Goal: Information Seeking & Learning: Understand process/instructions

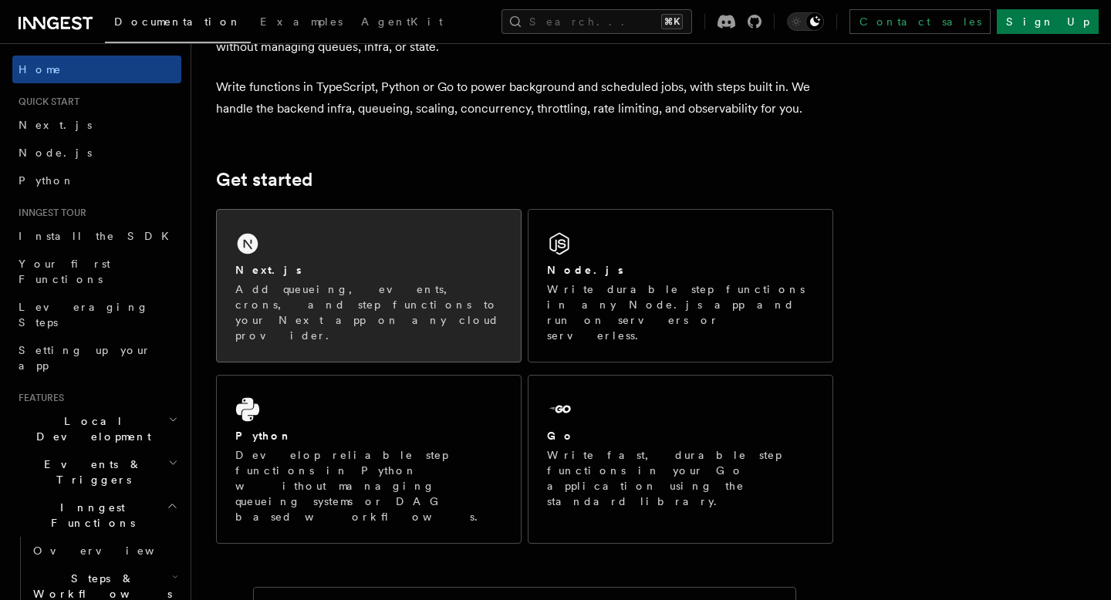
scroll to position [113, 0]
click at [349, 276] on div "Next.js" at bounding box center [368, 269] width 267 height 16
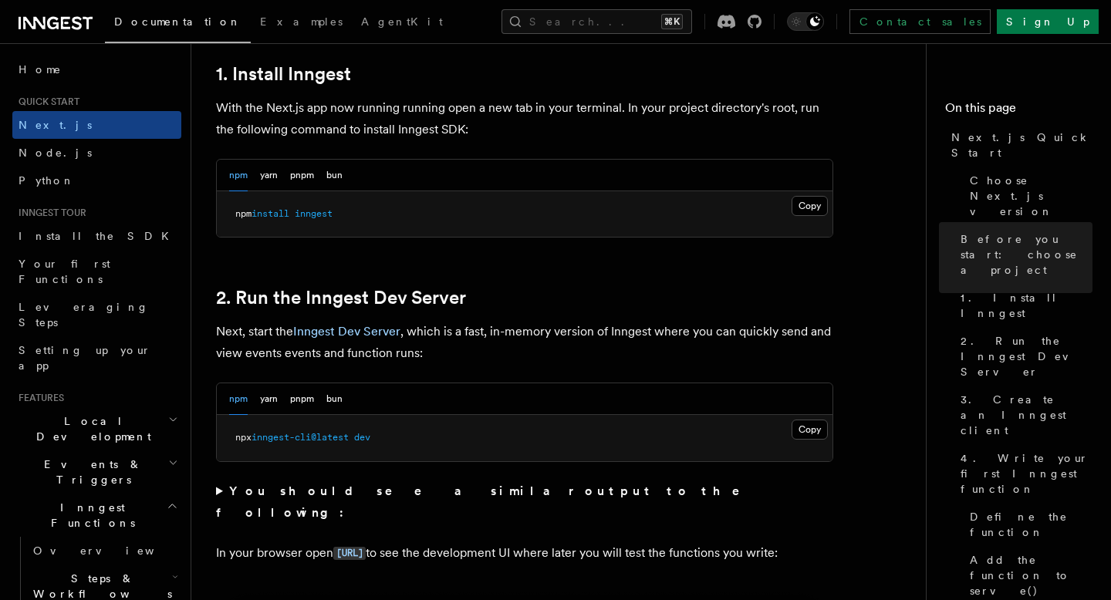
scroll to position [967, 0]
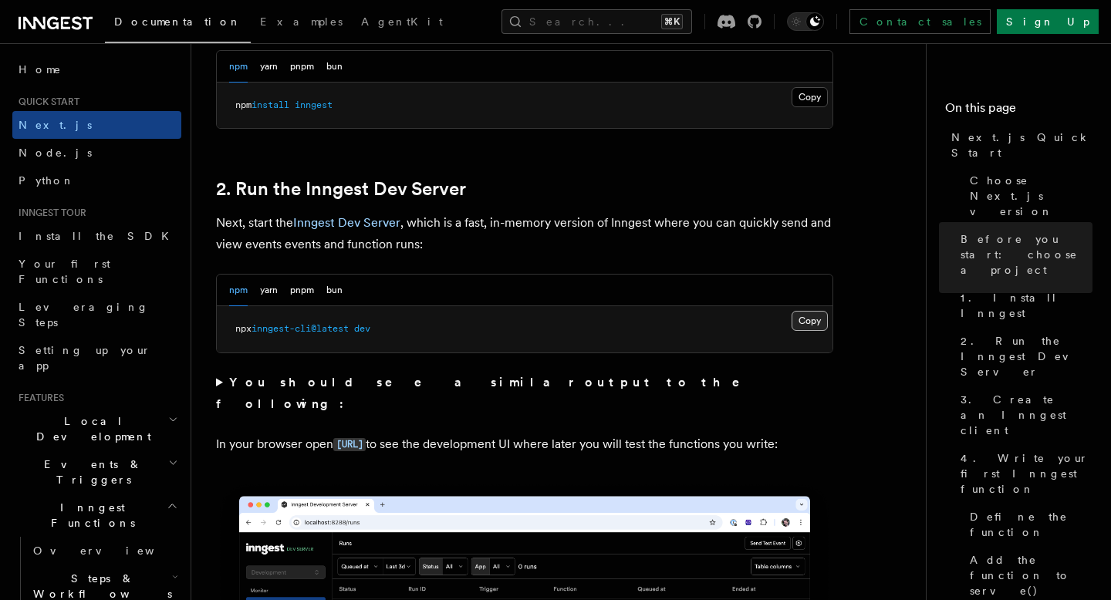
click at [805, 320] on button "Copy Copied" at bounding box center [810, 321] width 36 height 20
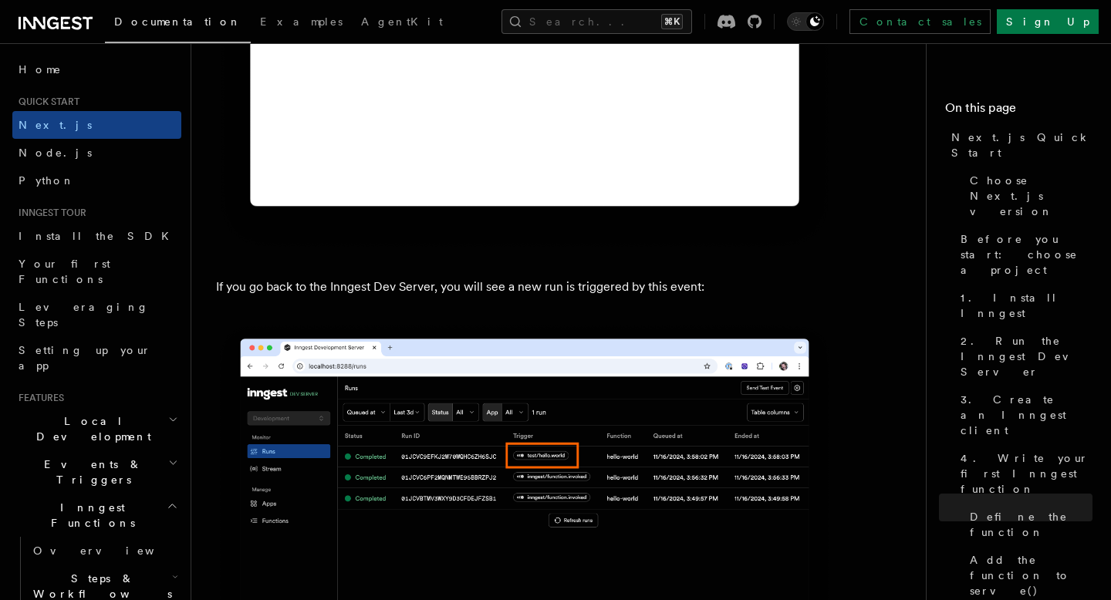
scroll to position [8898, 0]
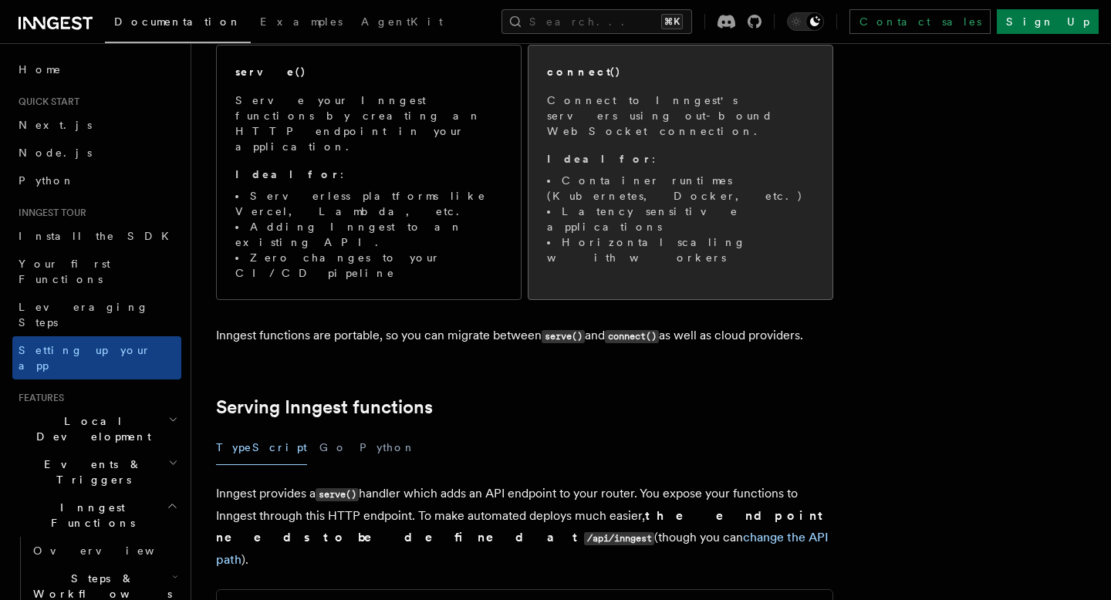
scroll to position [326, 0]
